Goal: Task Accomplishment & Management: Manage account settings

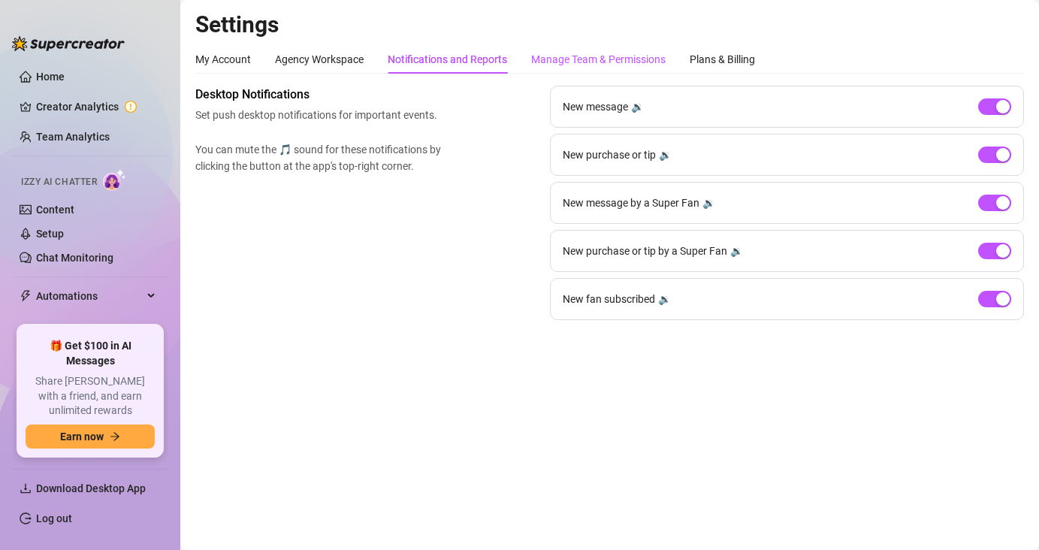
click at [640, 62] on div "Manage Team & Permissions" at bounding box center [598, 59] width 135 height 17
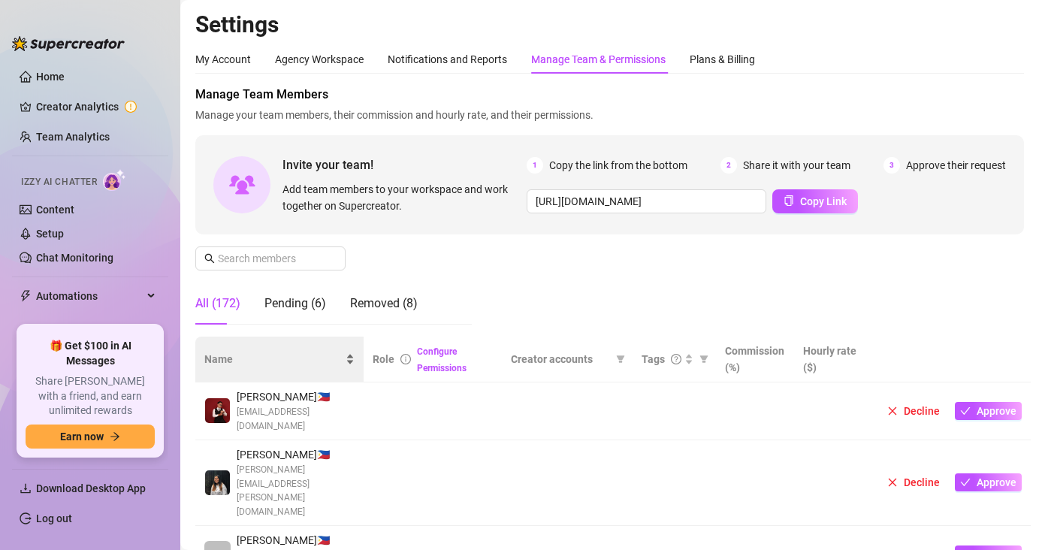
scroll to position [34, 0]
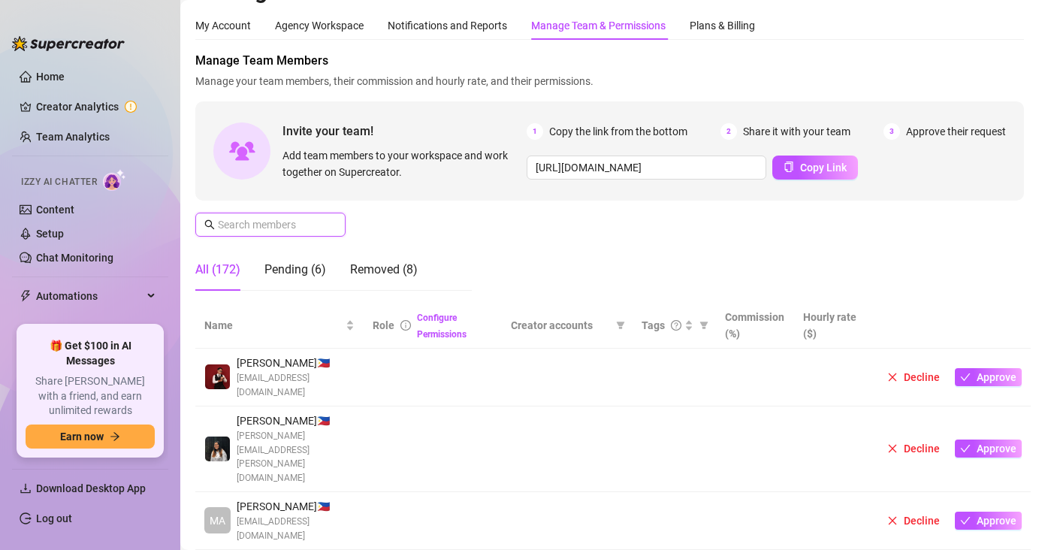
click at [271, 228] on input "text" at bounding box center [271, 224] width 107 height 17
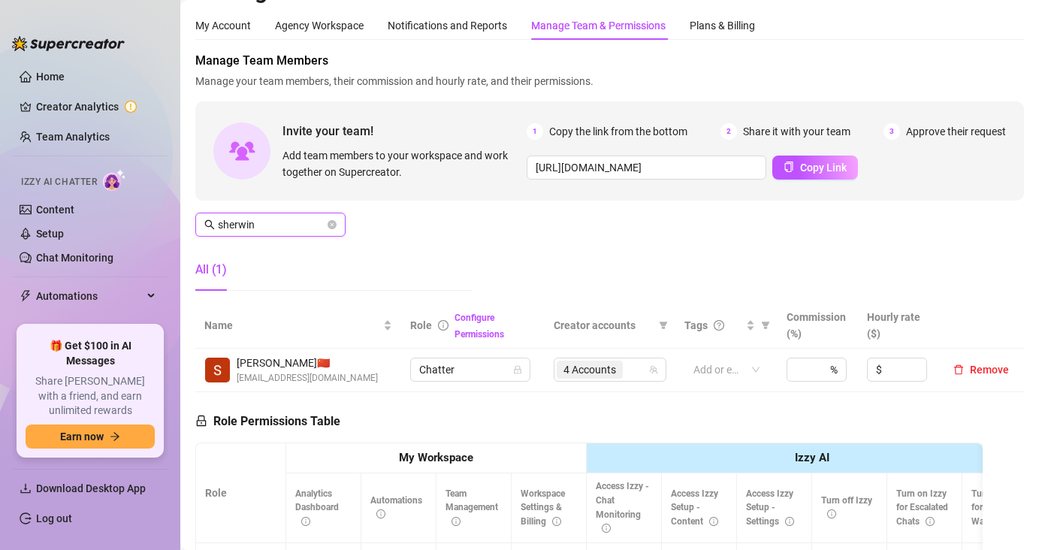
type input "sherwin"
click at [600, 371] on span "4 Accounts" at bounding box center [590, 369] width 53 height 17
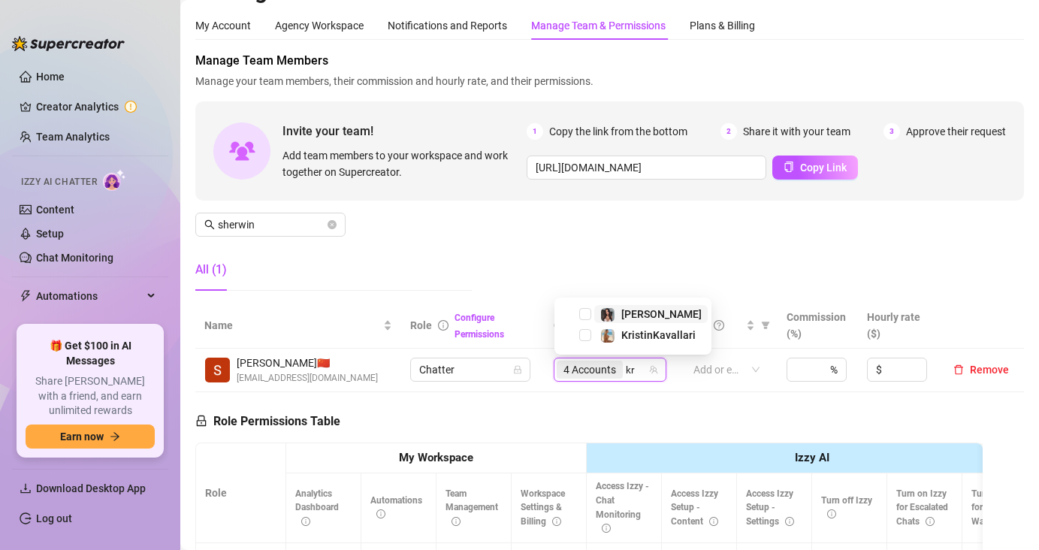
type input "kri"
click at [582, 337] on span "Select tree node" at bounding box center [585, 335] width 12 height 12
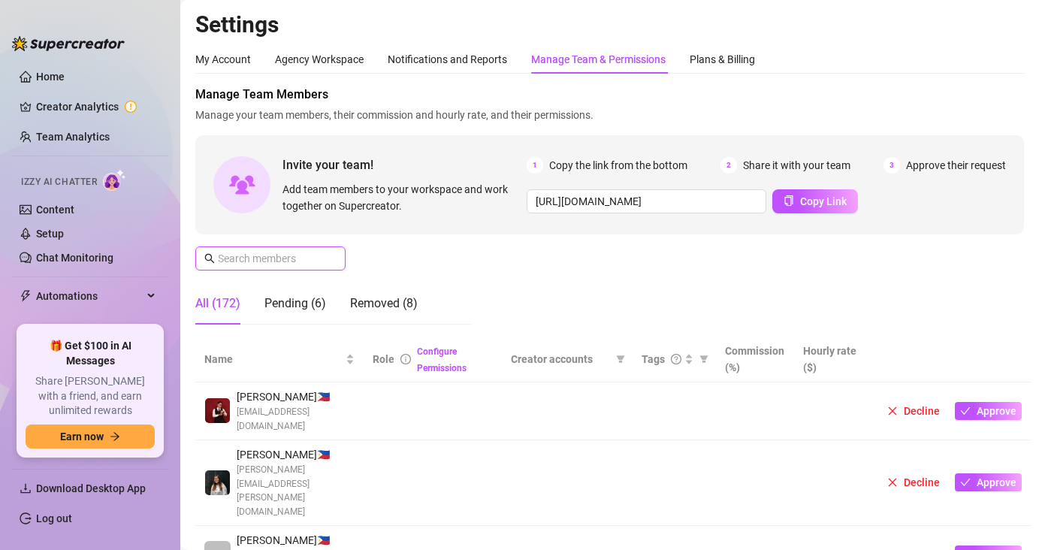
click at [287, 250] on input "text" at bounding box center [271, 258] width 107 height 17
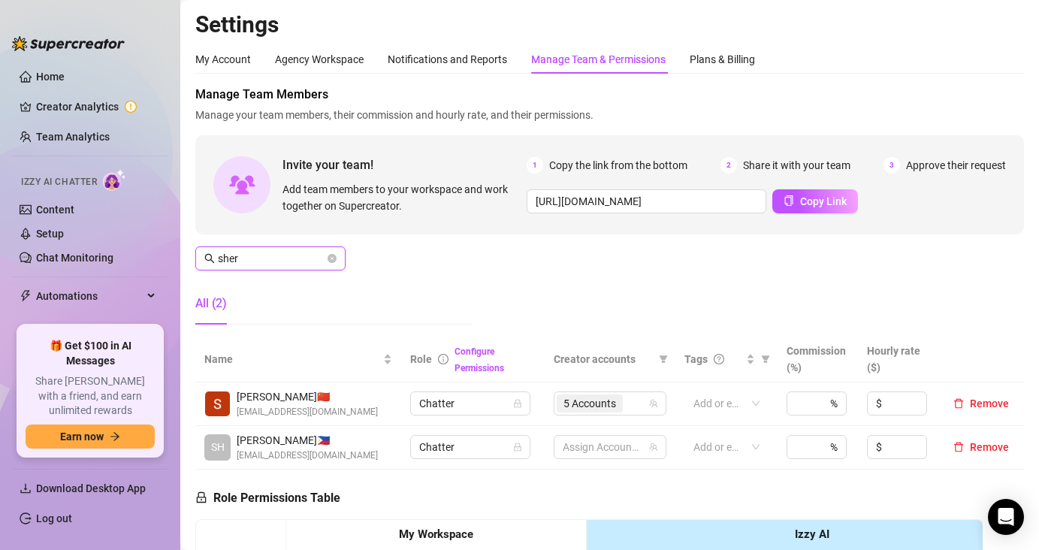
click at [301, 265] on input "sher" at bounding box center [271, 258] width 107 height 17
paste input "kentpuertas99@gmail.com"
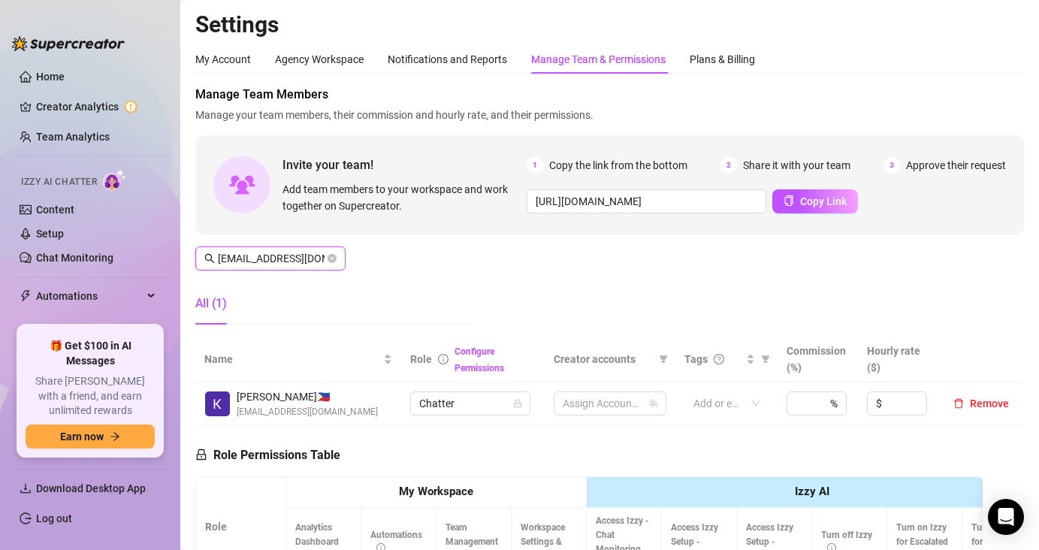
scroll to position [0, 20]
type input "kentpuertas99@gmail.com"
click at [631, 394] on div "1 Accounts" at bounding box center [602, 403] width 91 height 21
type input "sno"
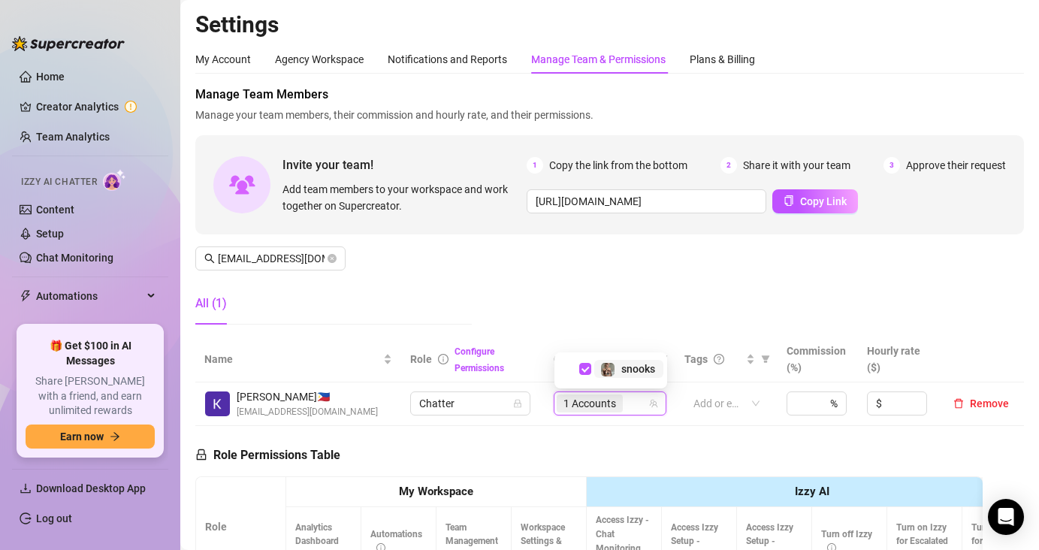
click at [632, 398] on div "1 Accounts" at bounding box center [602, 403] width 91 height 21
type input "ann"
click at [583, 340] on div "[PERSON_NAME]" at bounding box center [633, 348] width 150 height 18
click at [581, 352] on span "Select tree node" at bounding box center [585, 348] width 12 height 12
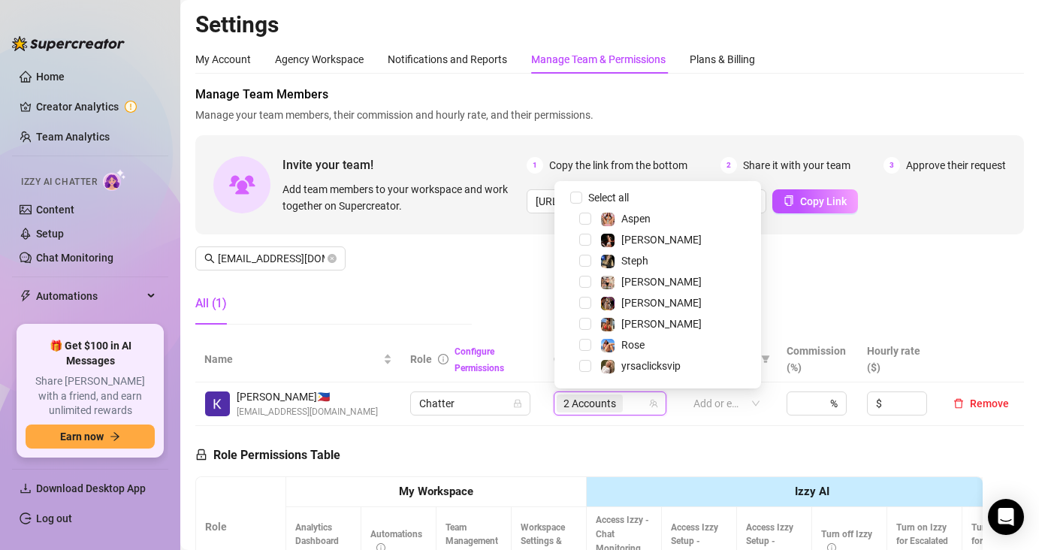
click at [615, 483] on th "Izzy AI" at bounding box center [812, 492] width 451 height 31
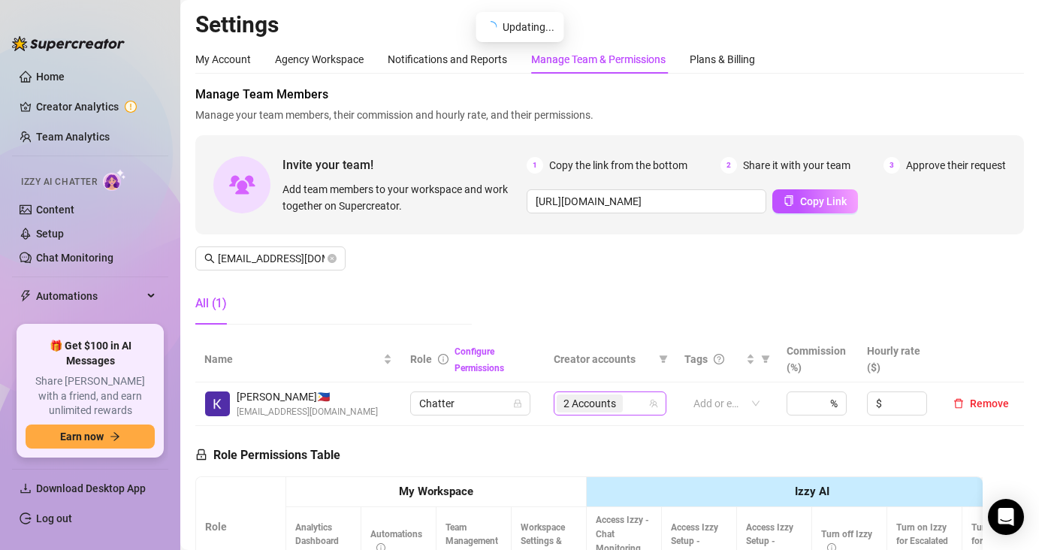
click at [634, 402] on div "2 Accounts" at bounding box center [602, 403] width 91 height 21
type input "s"
